Goal: Navigation & Orientation: Find specific page/section

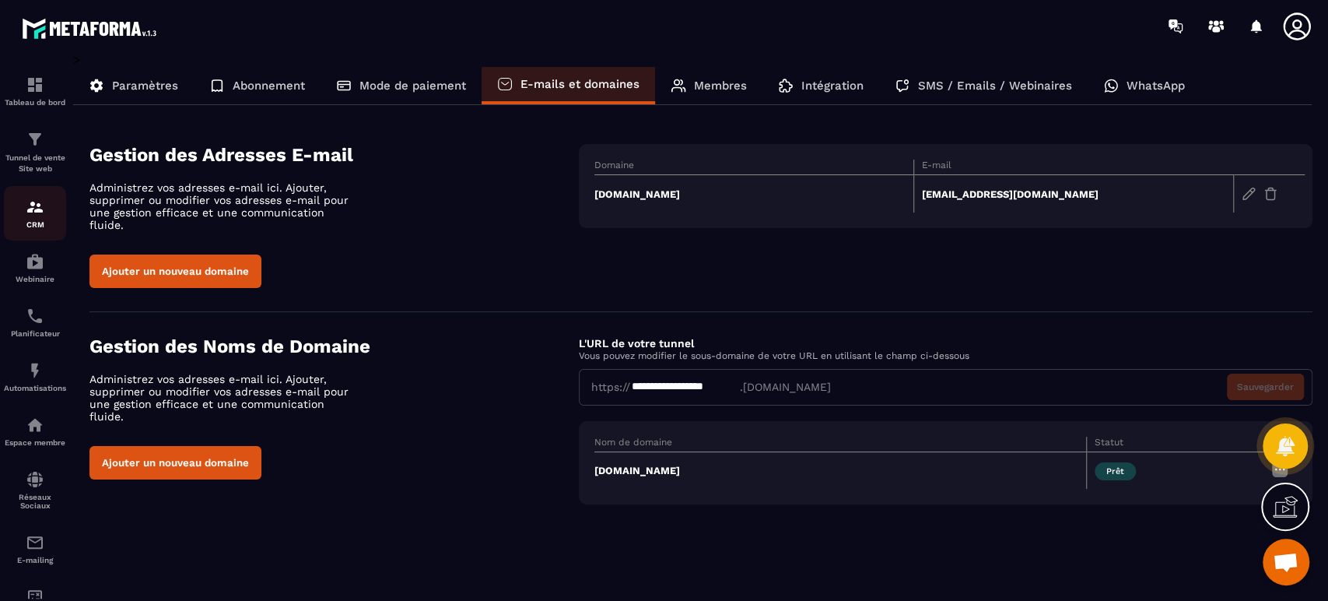
click at [23, 198] on div "CRM" at bounding box center [35, 213] width 62 height 31
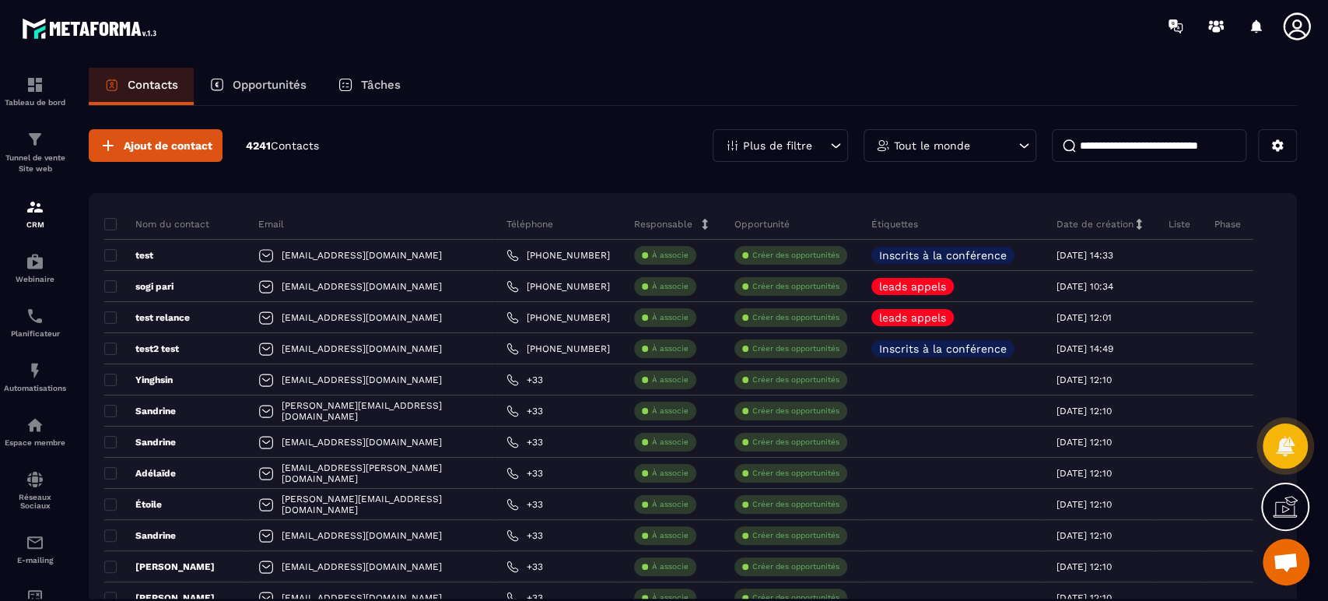
click at [1316, 23] on div at bounding box center [1300, 26] width 39 height 28
click at [1301, 17] on icon at bounding box center [1296, 26] width 31 height 31
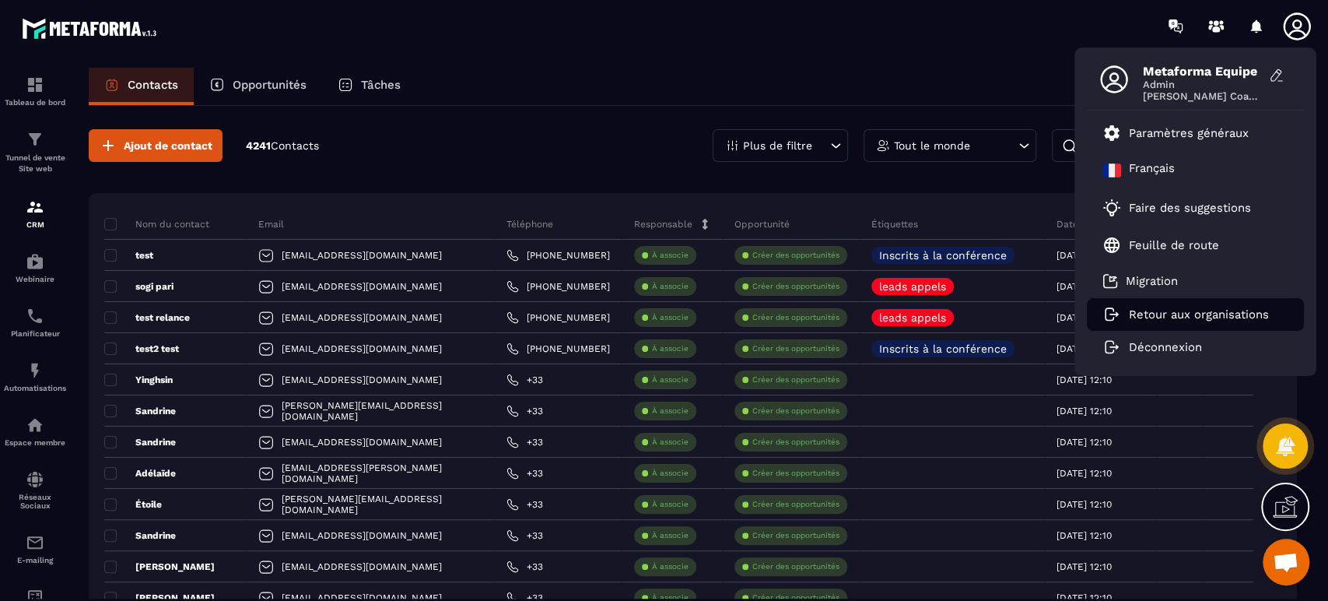
click at [1201, 316] on p "Retour aux organisations" at bounding box center [1199, 314] width 140 height 14
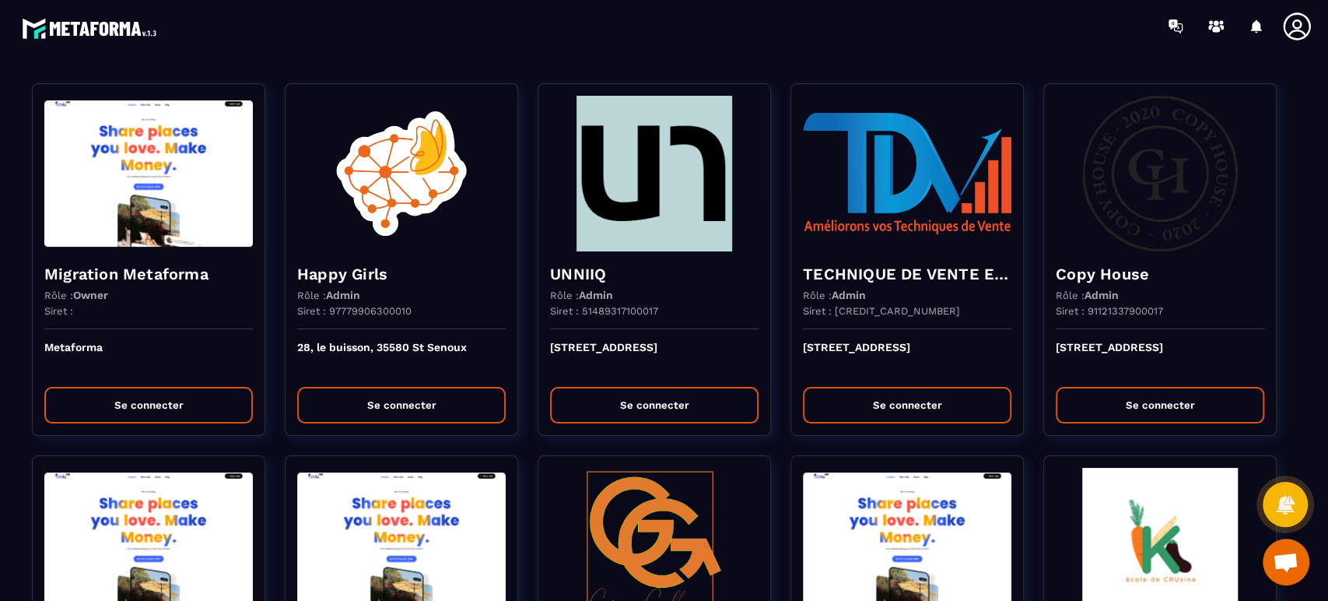
scroll to position [1052, 0]
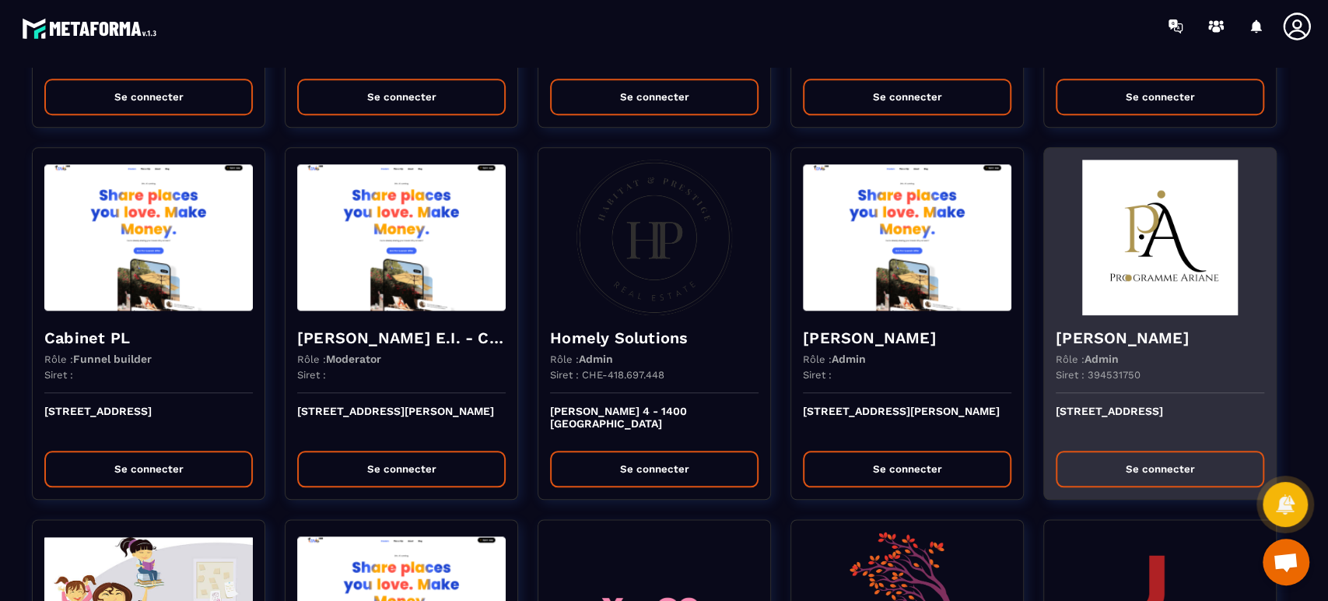
click at [1207, 365] on div "Rôle : Admin" at bounding box center [1160, 358] width 208 height 12
